Goal: Entertainment & Leisure: Consume media (video, audio)

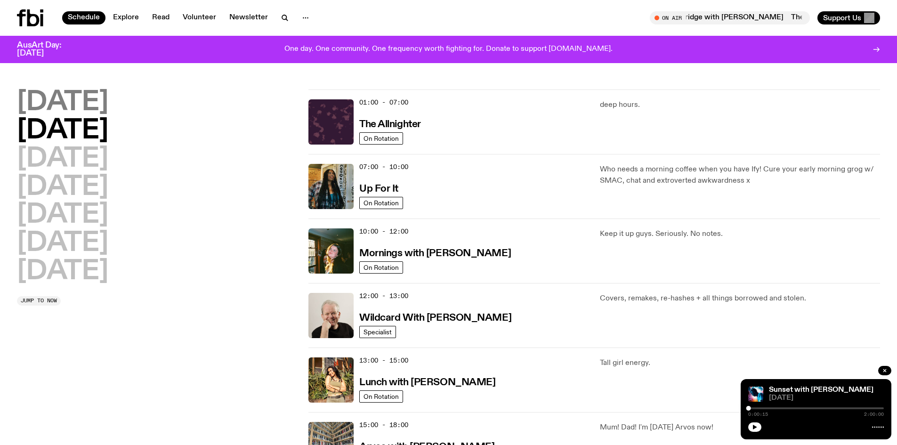
click at [96, 108] on h2 "[DATE]" at bounding box center [62, 102] width 91 height 26
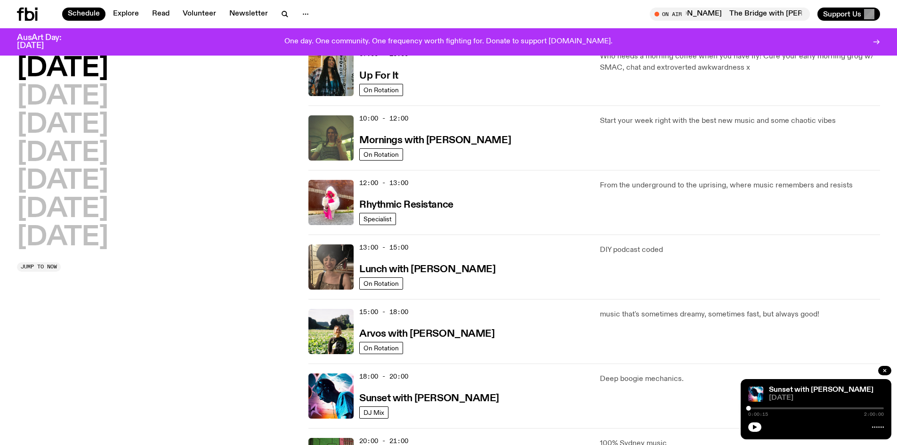
scroll to position [309, 0]
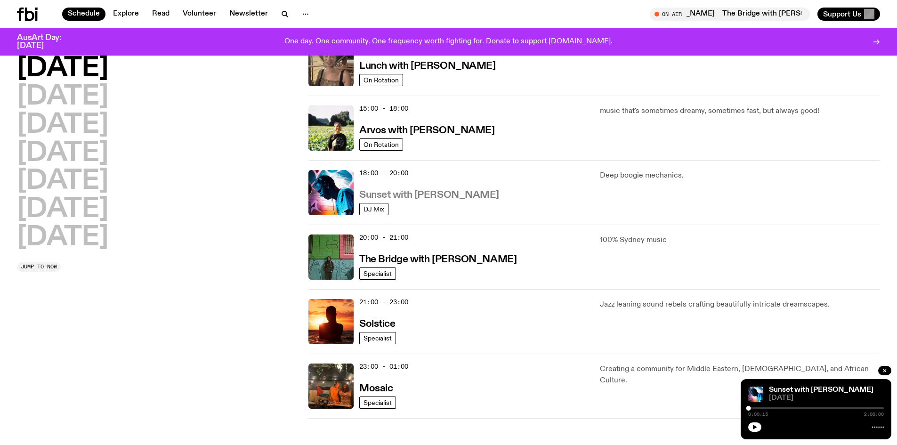
drag, startPoint x: 434, startPoint y: 193, endPoint x: 444, endPoint y: 198, distance: 11.2
click at [434, 193] on h3 "Sunset with [PERSON_NAME]" at bounding box center [429, 195] width 140 height 10
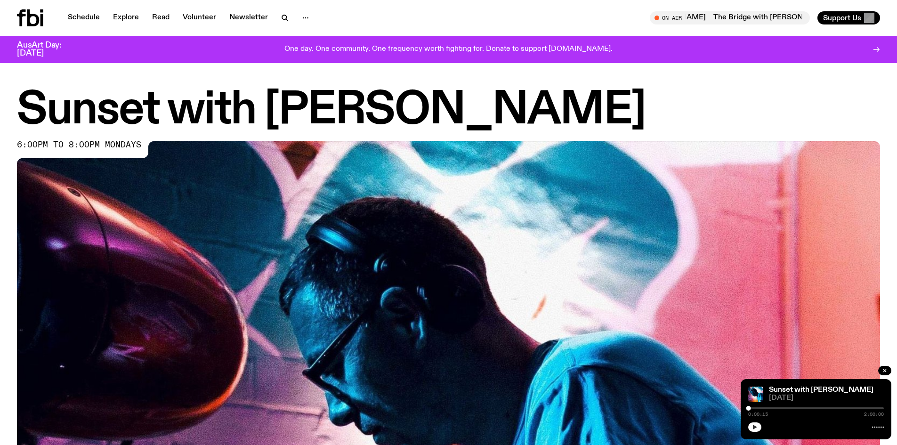
click at [753, 428] on icon "button" at bounding box center [755, 426] width 4 height 5
click at [762, 408] on div at bounding box center [816, 408] width 136 height 2
click at [754, 406] on div "0:12:56 2:00:00" at bounding box center [816, 410] width 136 height 11
click at [754, 407] on div at bounding box center [695, 408] width 136 height 2
click at [757, 408] on div at bounding box center [816, 408] width 136 height 2
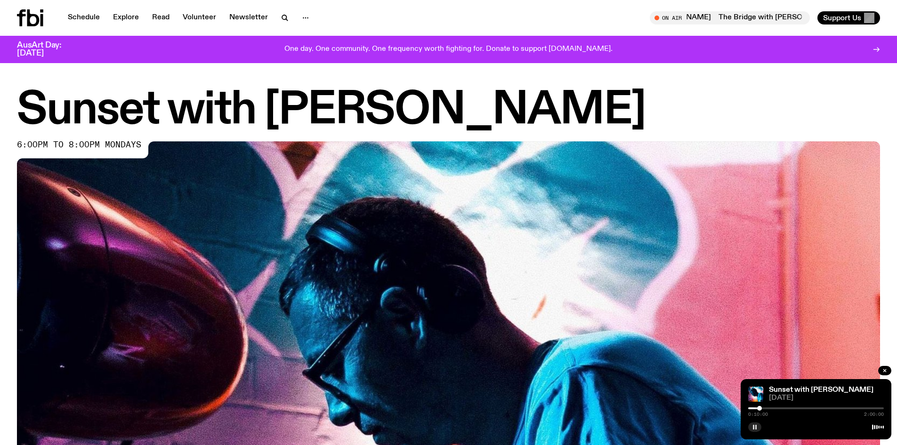
click at [759, 407] on div at bounding box center [759, 408] width 5 height 5
